Goal: Task Accomplishment & Management: Complete application form

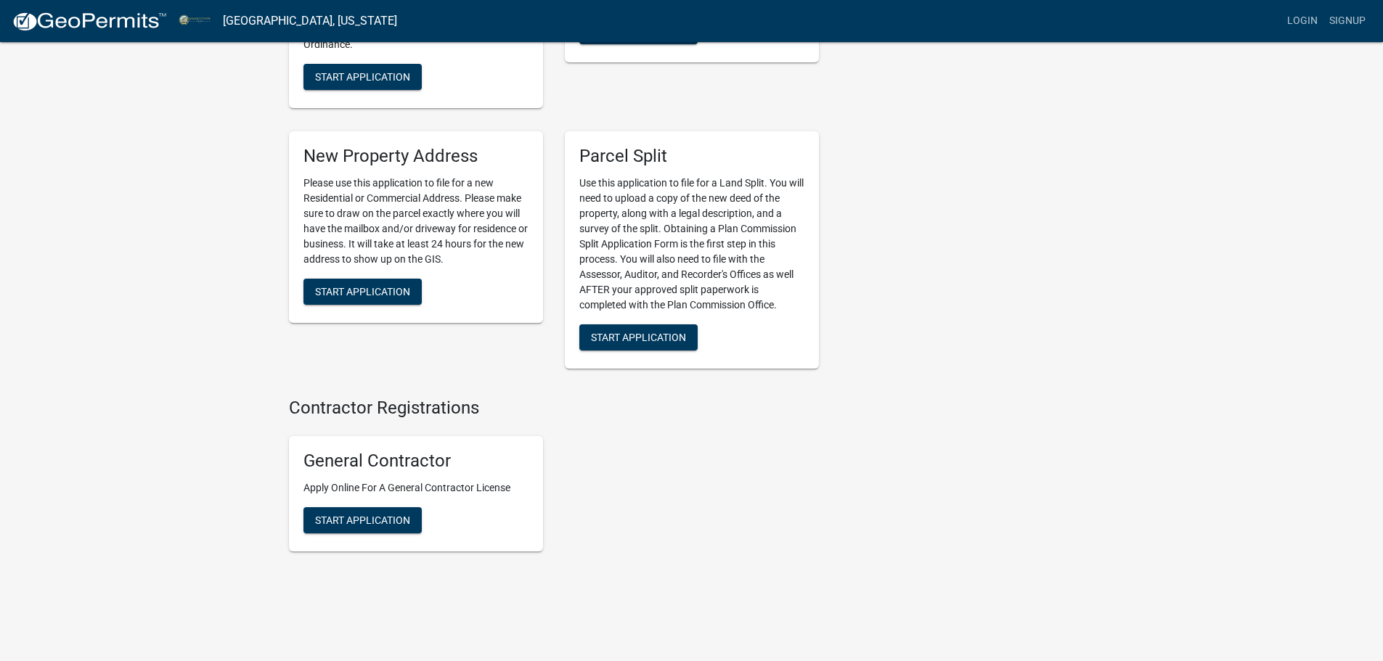
scroll to position [1802, 0]
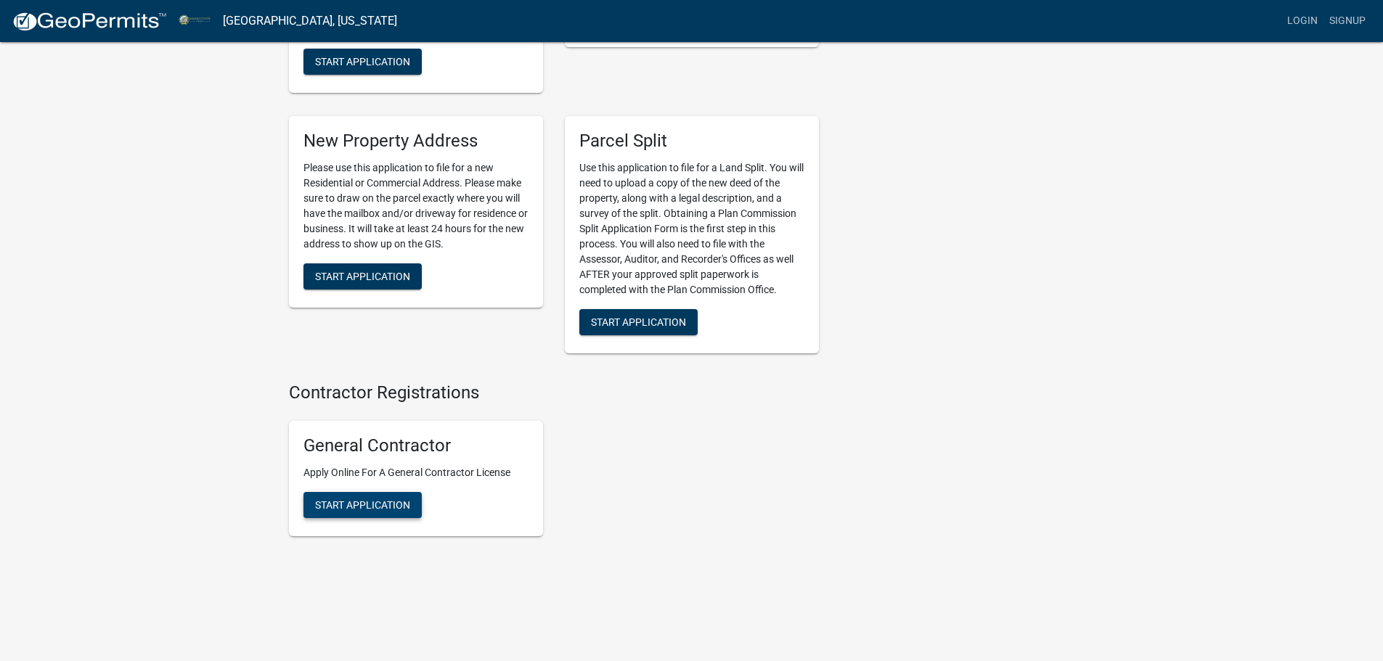
click at [383, 507] on span "Start Application" at bounding box center [362, 505] width 95 height 12
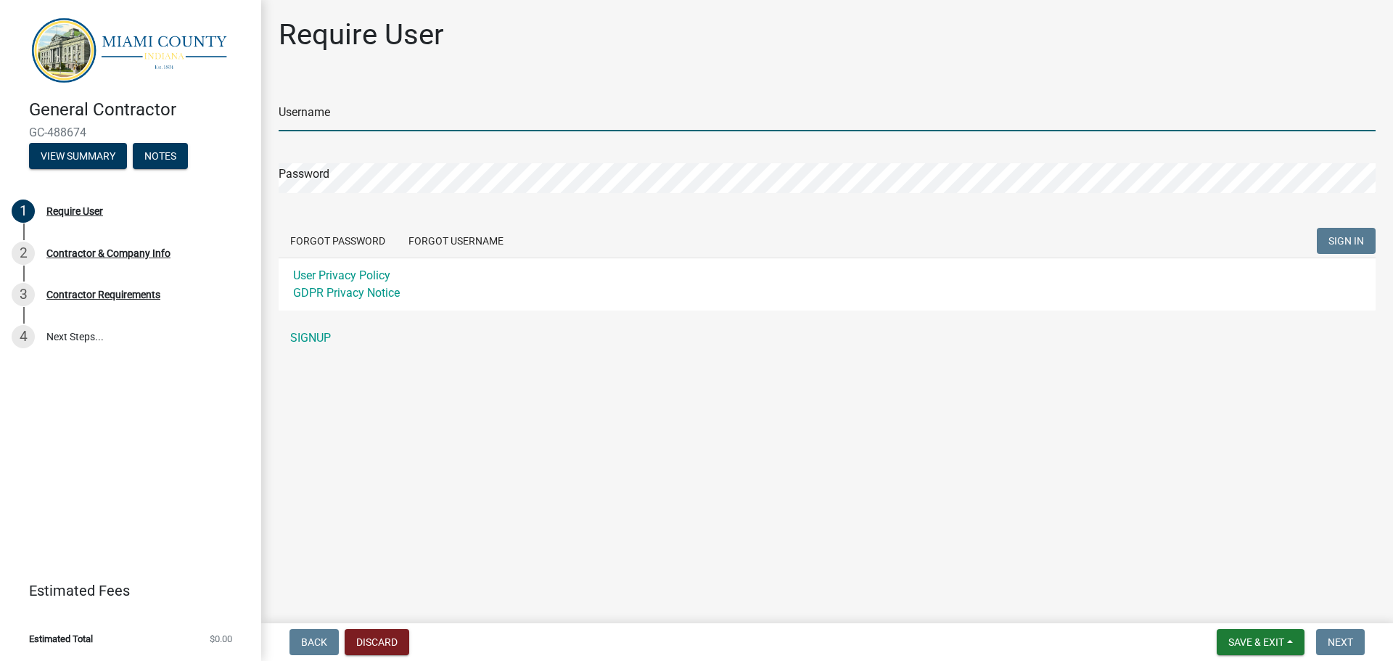
click at [359, 108] on input "Username" at bounding box center [827, 117] width 1097 height 30
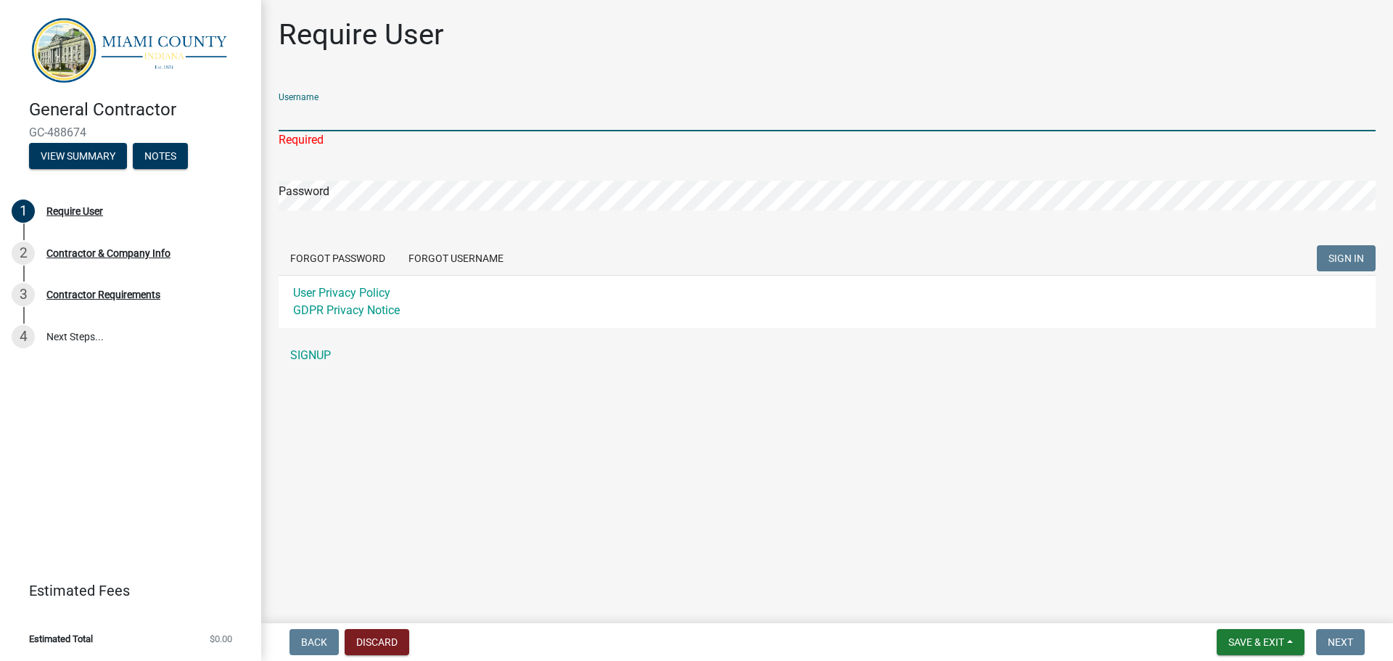
click at [356, 113] on input "Username" at bounding box center [827, 117] width 1097 height 30
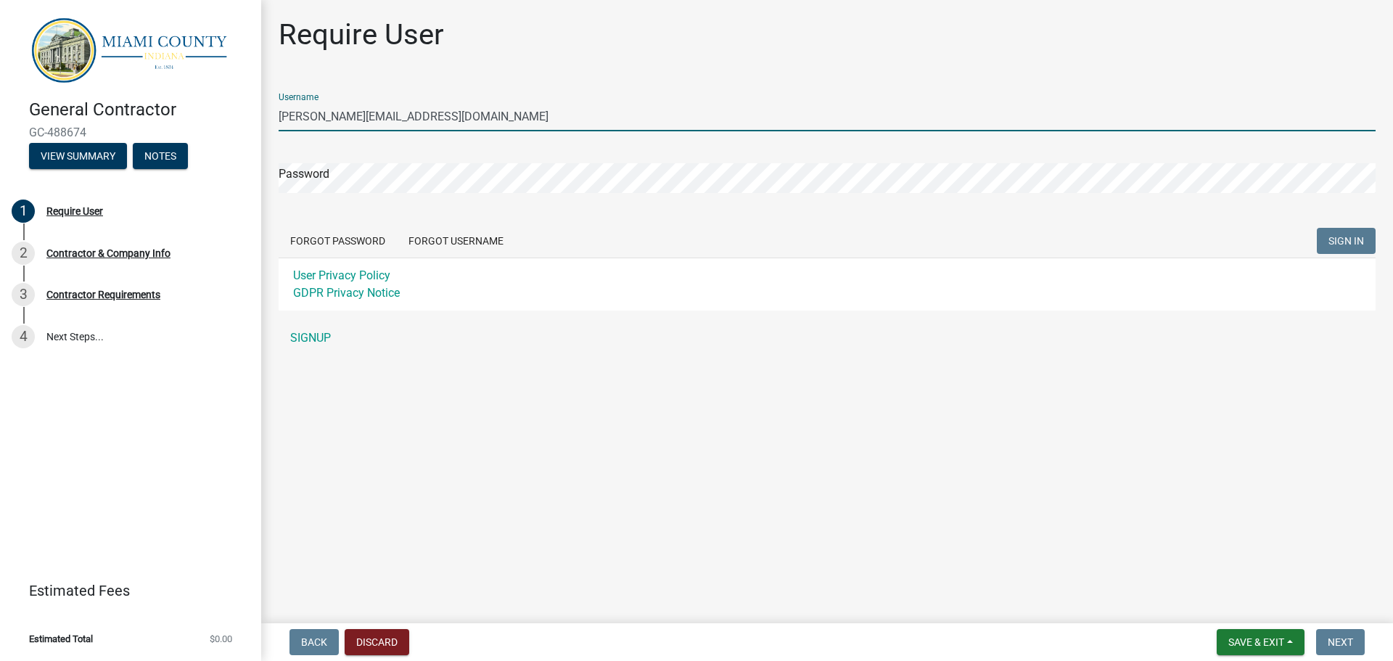
type input "[PERSON_NAME][EMAIL_ADDRESS][DOMAIN_NAME]"
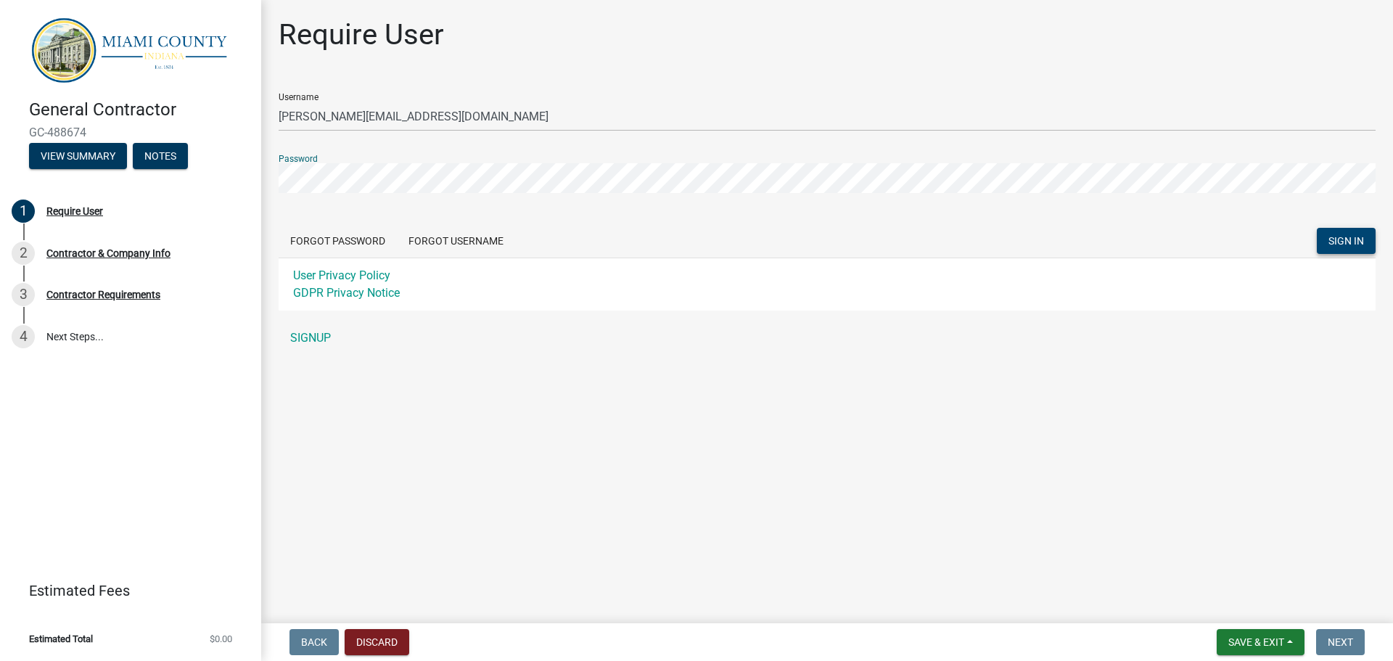
click at [1346, 228] on button "SIGN IN" at bounding box center [1346, 241] width 59 height 26
click at [1348, 248] on button "SIGN IN" at bounding box center [1346, 241] width 59 height 26
click at [346, 242] on button "Forgot Password" at bounding box center [338, 241] width 118 height 26
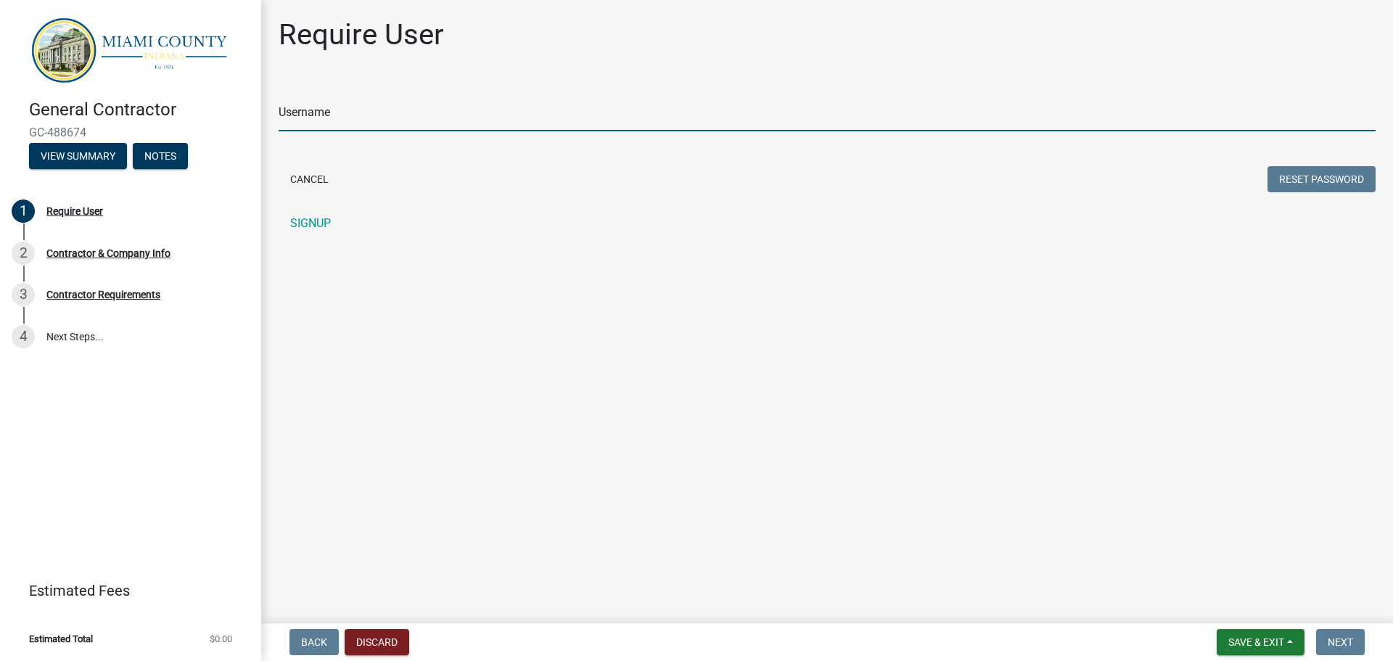
click at [388, 125] on input "Username" at bounding box center [827, 117] width 1097 height 30
type input "[PERSON_NAME][EMAIL_ADDRESS][DOMAIN_NAME]"
click at [1323, 184] on button "Reset Password" at bounding box center [1322, 179] width 108 height 26
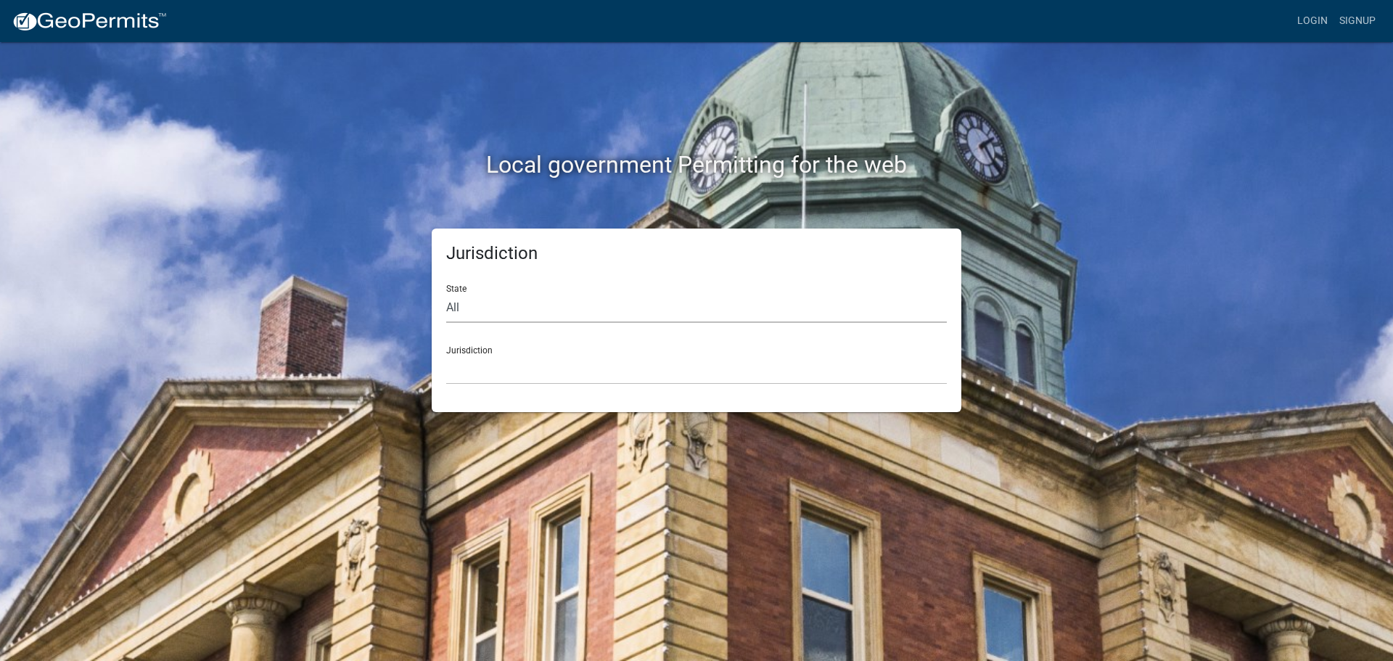
click at [512, 303] on select "All [US_STATE] [US_STATE] [US_STATE] [US_STATE] [US_STATE] [US_STATE] [US_STATE…" at bounding box center [696, 308] width 501 height 30
select select "[US_STATE]"
click at [446, 293] on select "All Colorado Georgia Indiana Iowa Kansas Minnesota Ohio South Carolina Wisconsin" at bounding box center [696, 308] width 501 height 30
click at [467, 374] on select "City of Charlestown, Indiana City of Jeffersonville, Indiana City of Logansport…" at bounding box center [696, 370] width 501 height 30
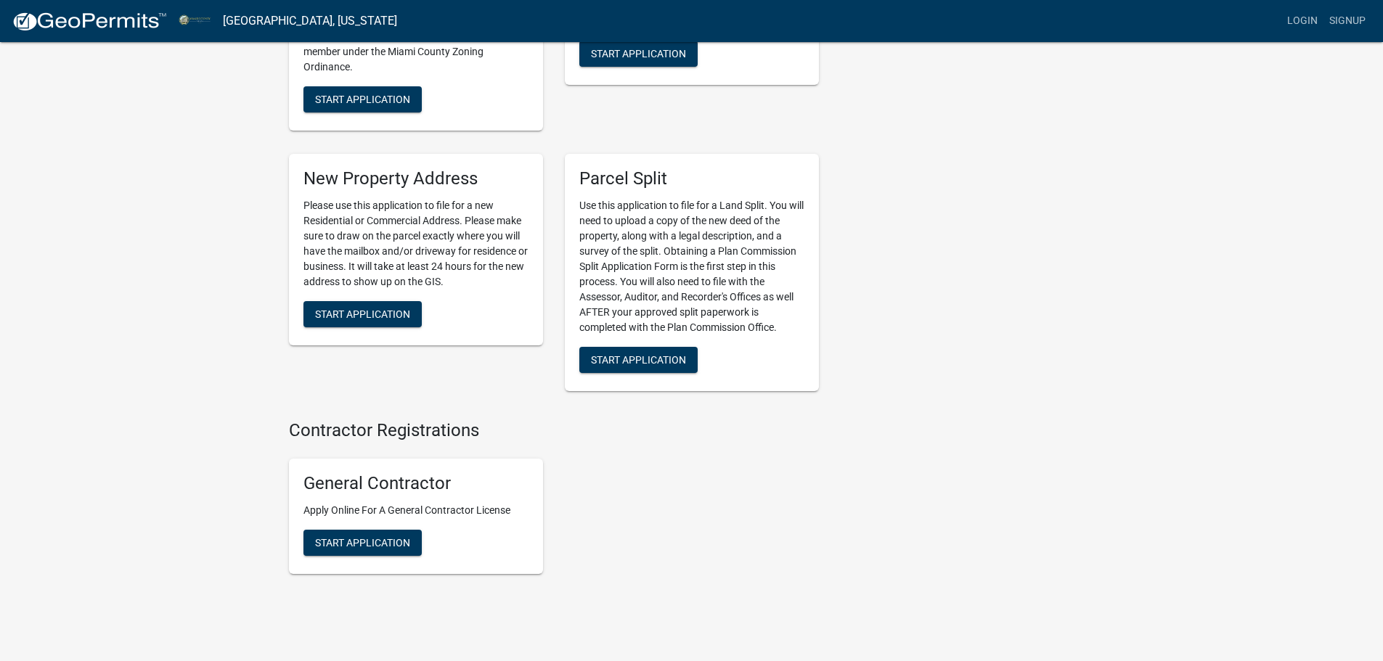
scroll to position [1802, 0]
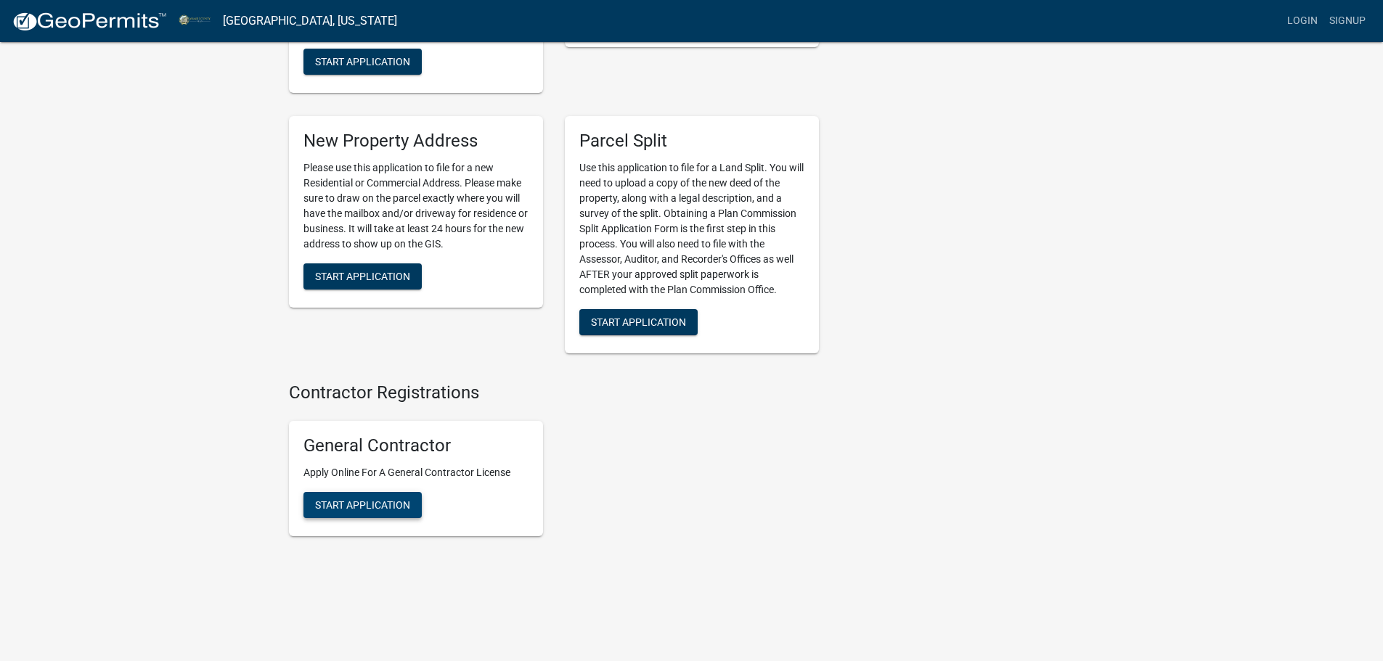
click at [379, 506] on span "Start Application" at bounding box center [362, 505] width 95 height 12
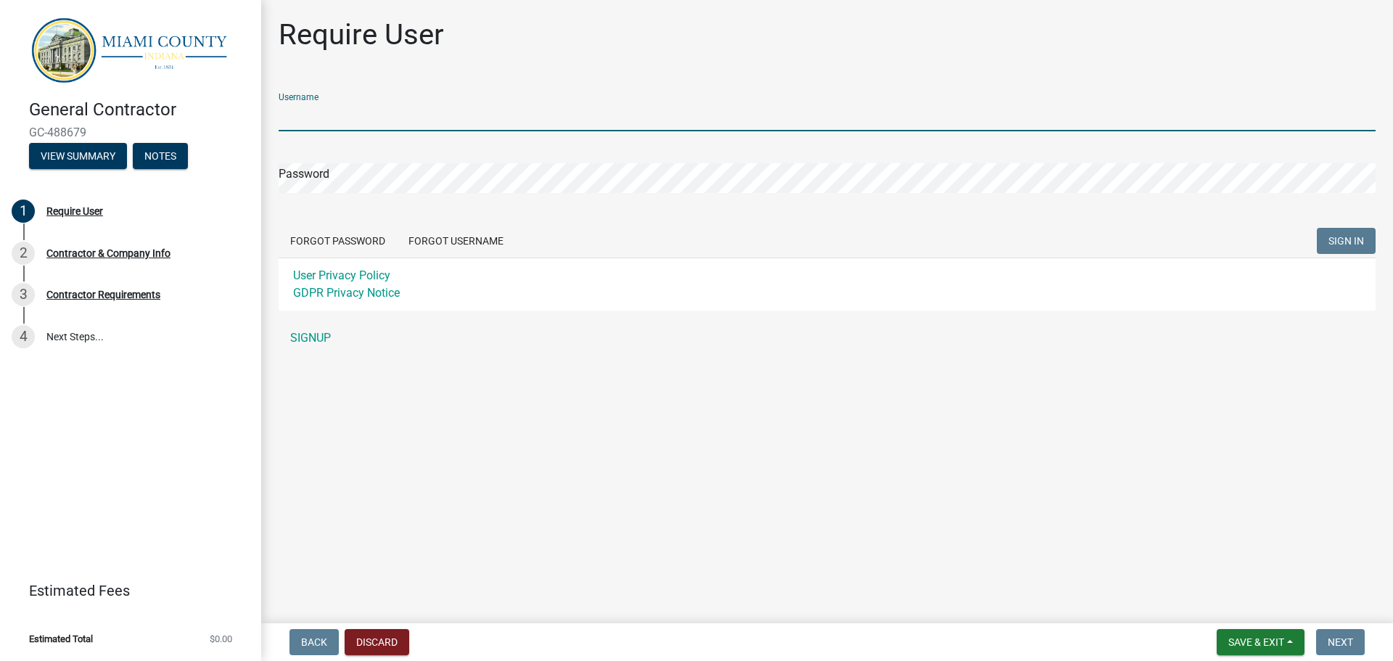
click at [447, 125] on input "Username" at bounding box center [827, 117] width 1097 height 30
type input "[PERSON_NAME][EMAIL_ADDRESS][DOMAIN_NAME]"
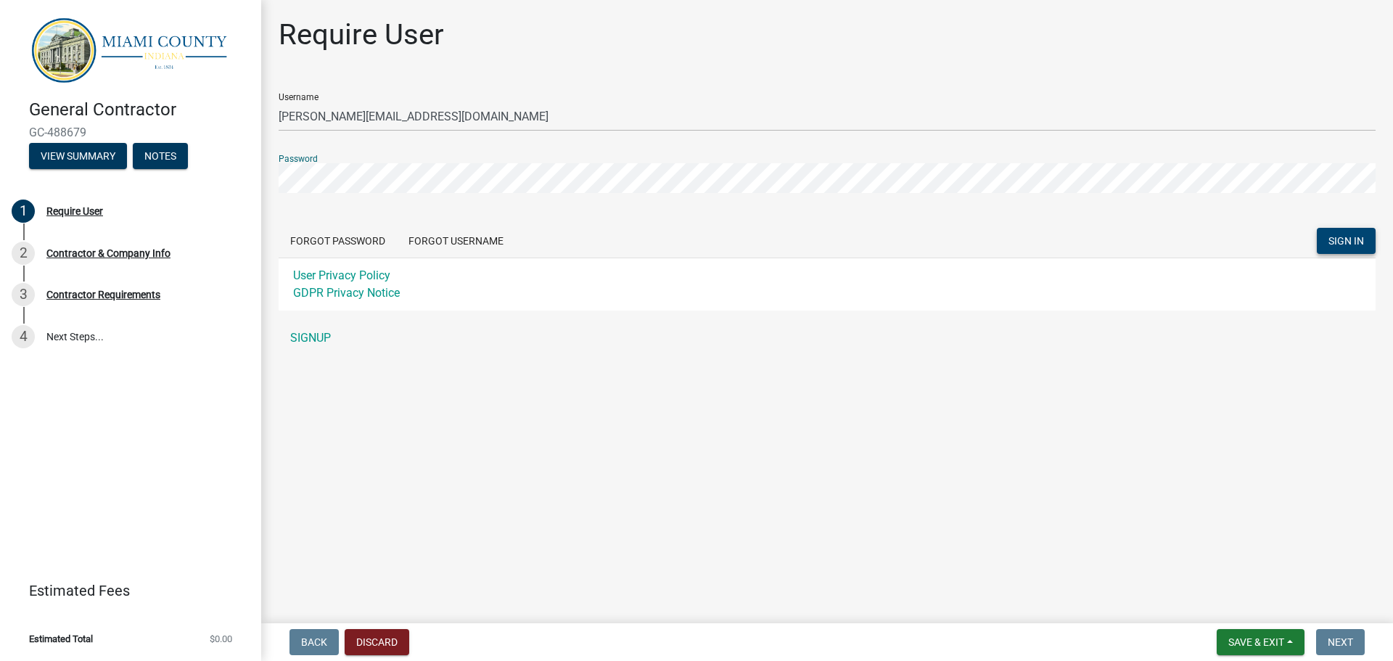
click at [1355, 240] on span "SIGN IN" at bounding box center [1347, 241] width 36 height 12
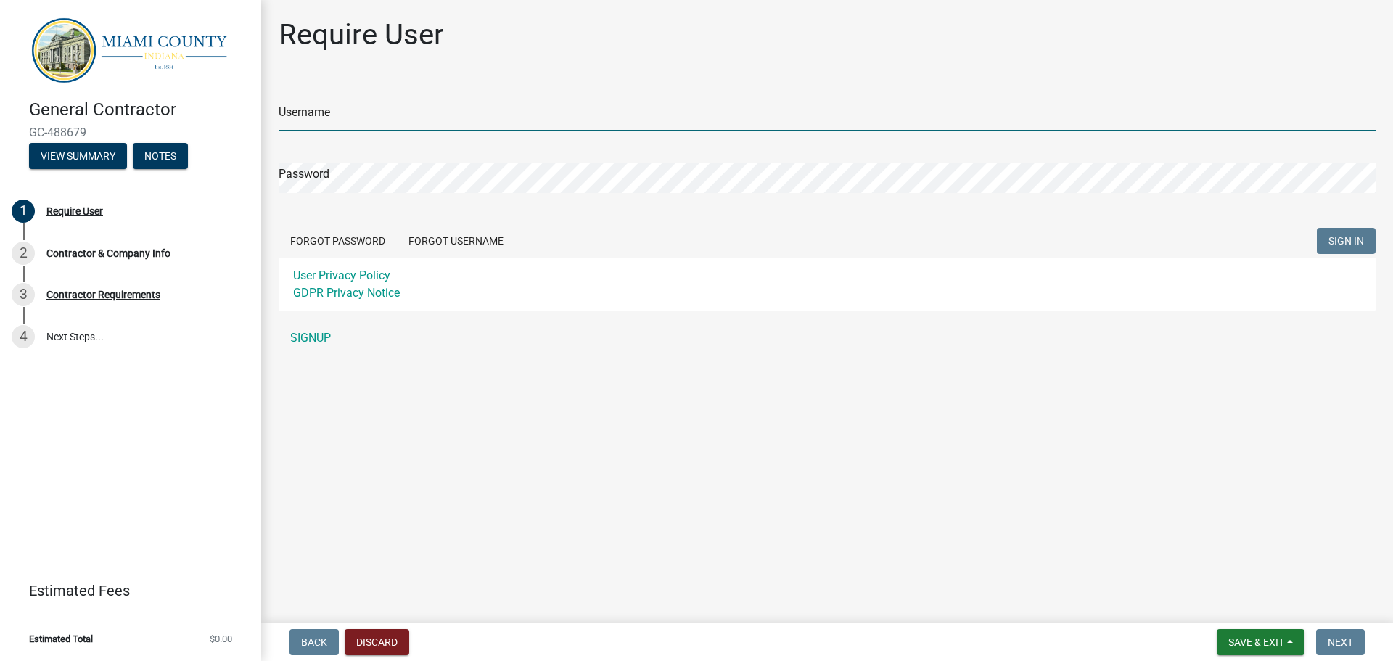
click at [430, 119] on input "Username" at bounding box center [827, 117] width 1097 height 30
type input "[PERSON_NAME][EMAIL_ADDRESS][DOMAIN_NAME]"
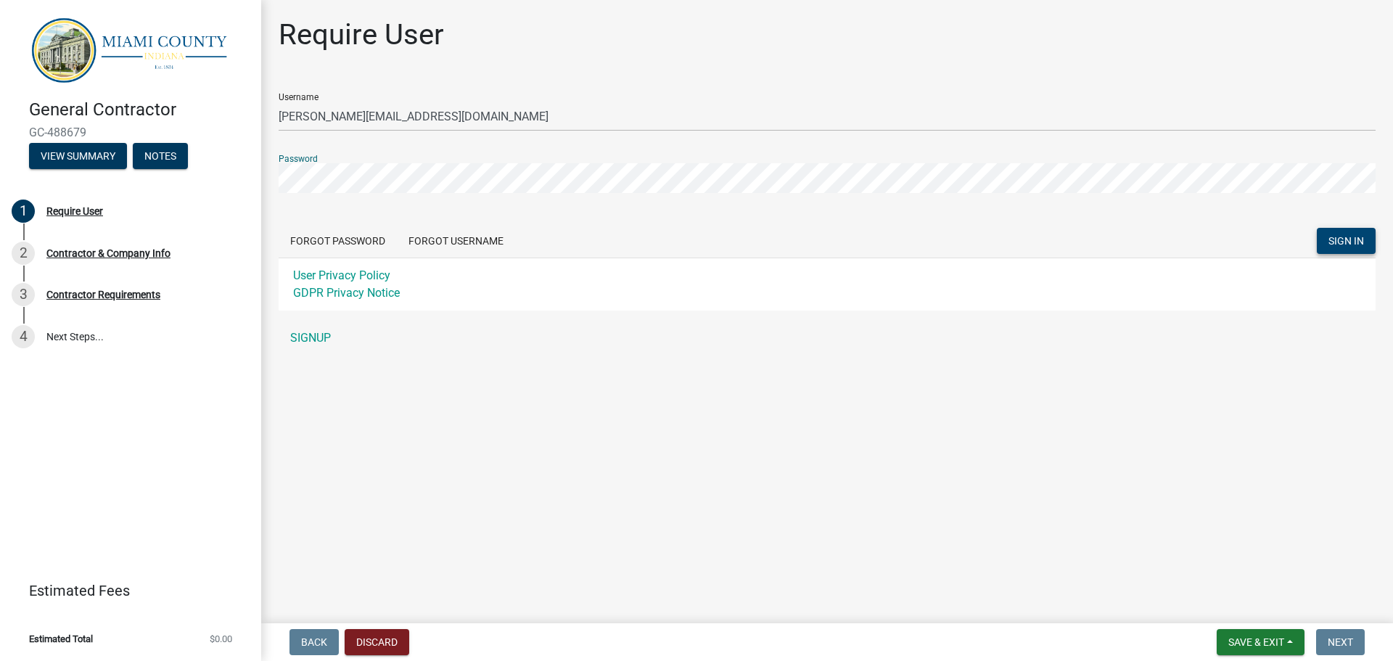
click at [1366, 242] on button "SIGN IN" at bounding box center [1346, 241] width 59 height 26
click at [868, 474] on main "Require User Username [PERSON_NAME][EMAIL_ADDRESS][DOMAIN_NAME] Password Forgot…" at bounding box center [827, 309] width 1132 height 618
